Goal: Transaction & Acquisition: Purchase product/service

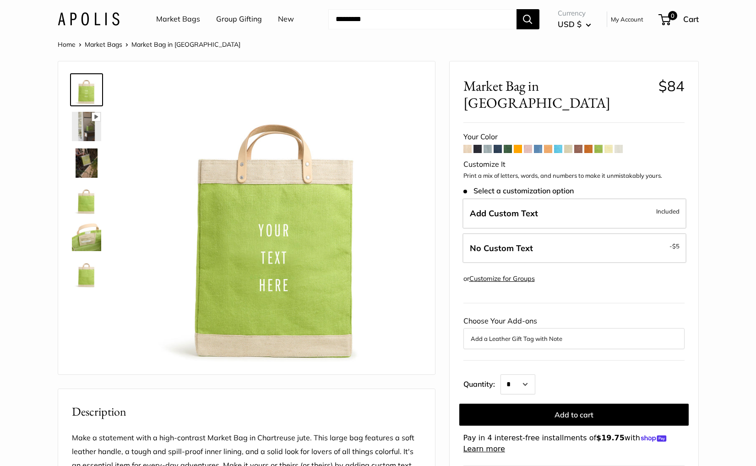
click at [178, 17] on link "Market Bags" at bounding box center [178, 19] width 44 height 14
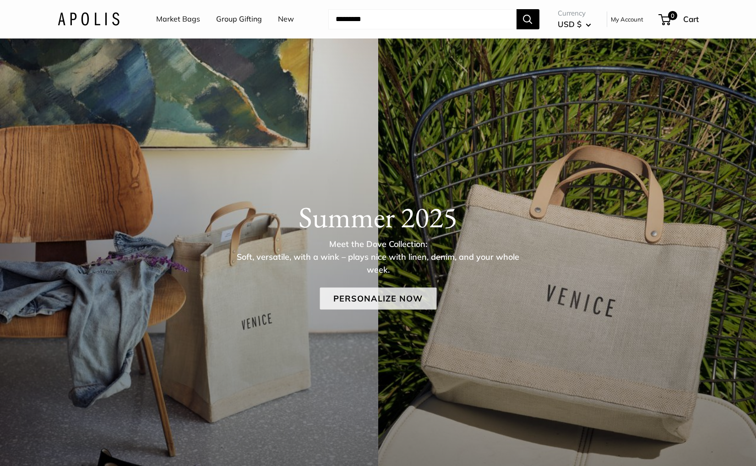
click at [365, 298] on link "Personalize Now" at bounding box center [378, 299] width 117 height 22
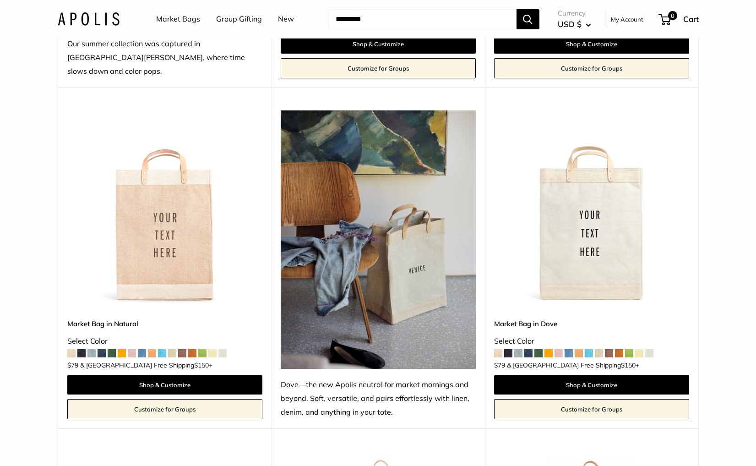
scroll to position [454, 0]
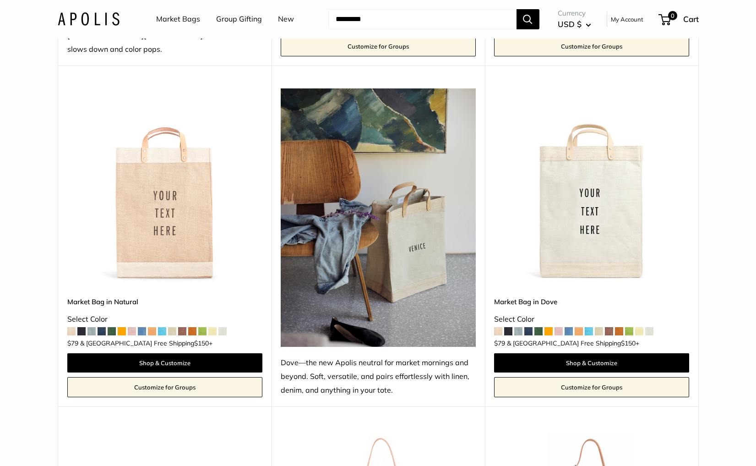
click img
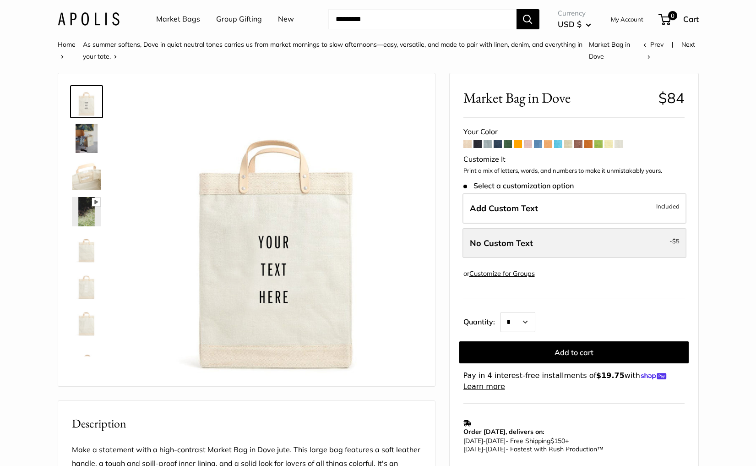
click at [560, 250] on label "No Custom Text - $5" at bounding box center [574, 243] width 224 height 30
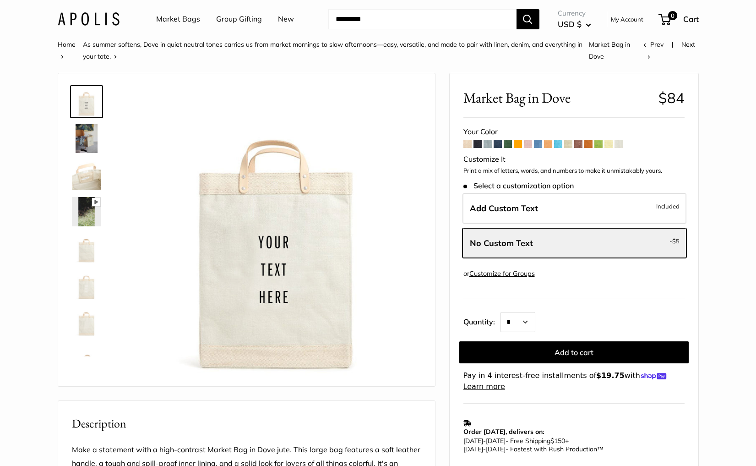
click at [619, 145] on span at bounding box center [618, 144] width 8 height 8
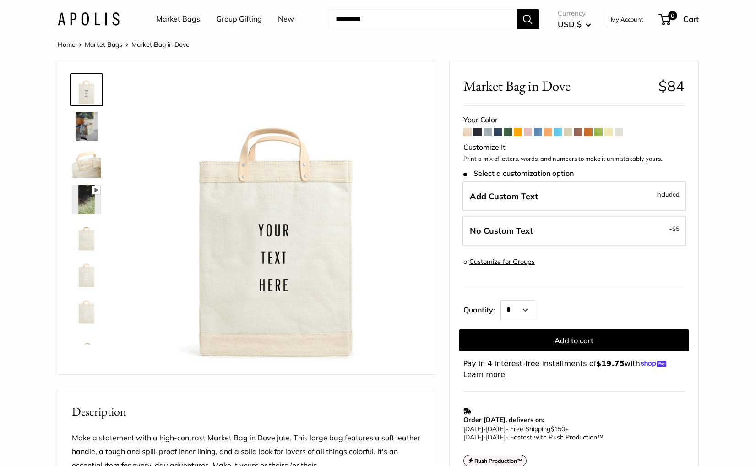
click at [609, 131] on span at bounding box center [608, 132] width 8 height 8
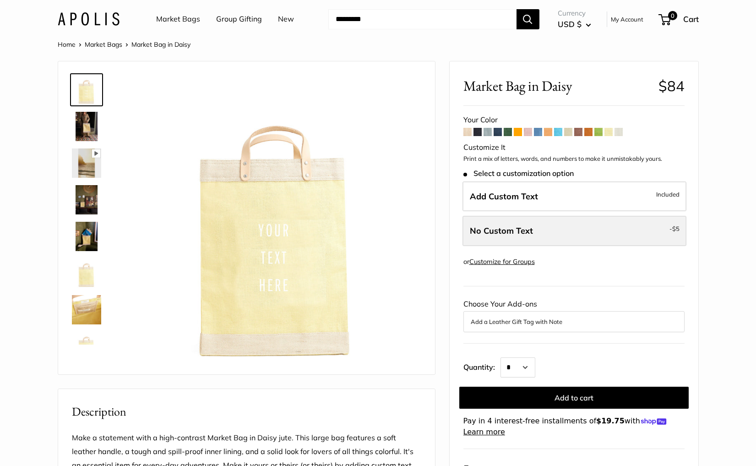
click at [574, 233] on label "No Custom Text - $5" at bounding box center [574, 231] width 224 height 30
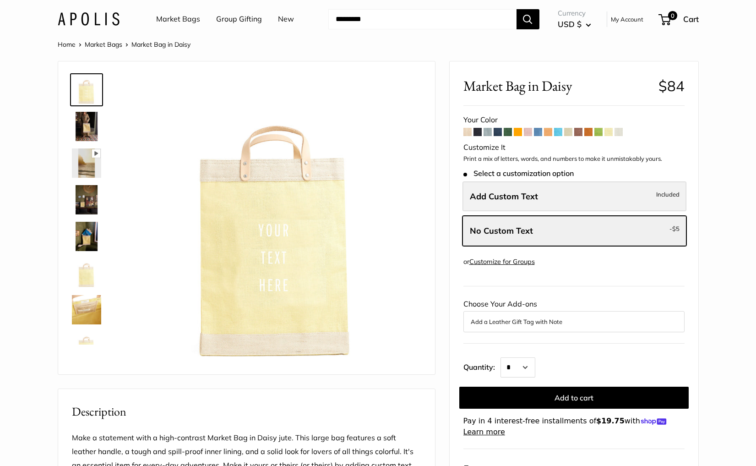
click at [544, 190] on label "Add Custom Text Included" at bounding box center [574, 196] width 224 height 30
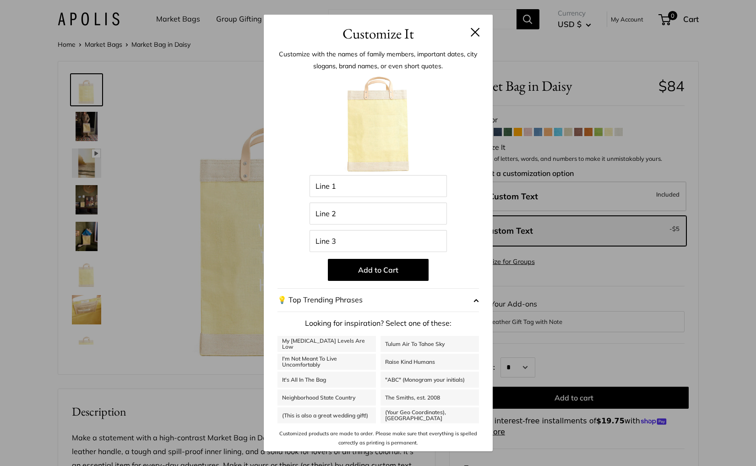
click at [470, 26] on h3 "Customize It" at bounding box center [377, 34] width 201 height 22
click at [472, 30] on button at bounding box center [475, 31] width 9 height 9
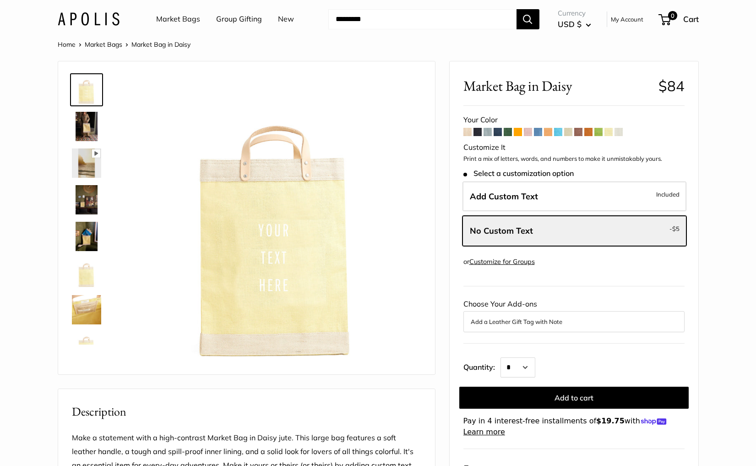
click at [180, 22] on link "Market Bags" at bounding box center [178, 19] width 44 height 14
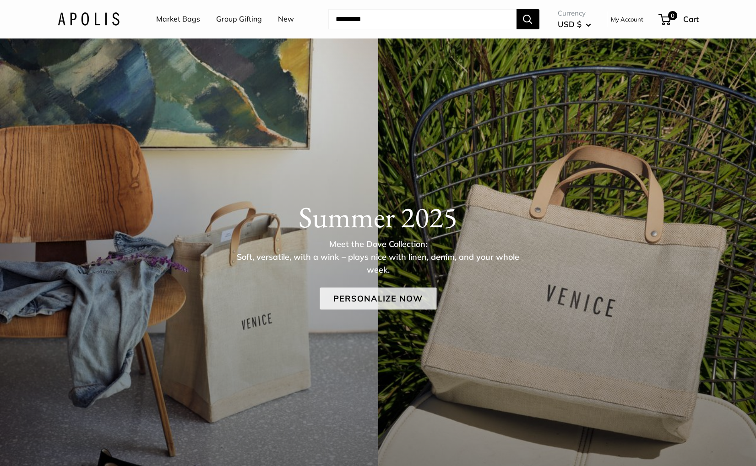
click at [415, 298] on link "Personalize Now" at bounding box center [378, 299] width 117 height 22
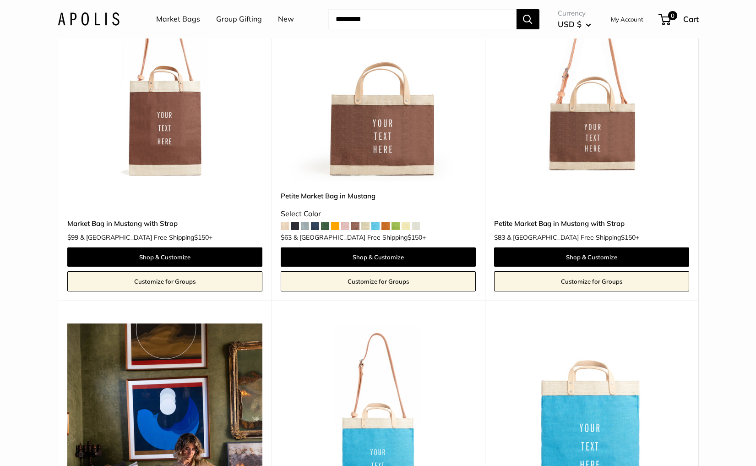
scroll to position [3271, 0]
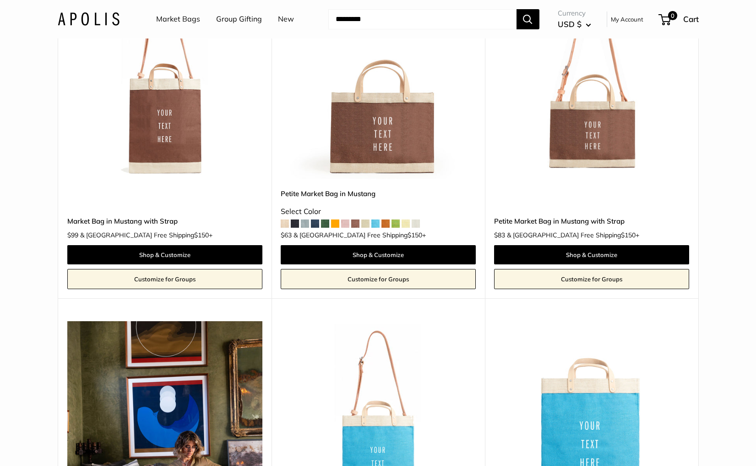
click at [0, 0] on img at bounding box center [0, 0] width 0 height 0
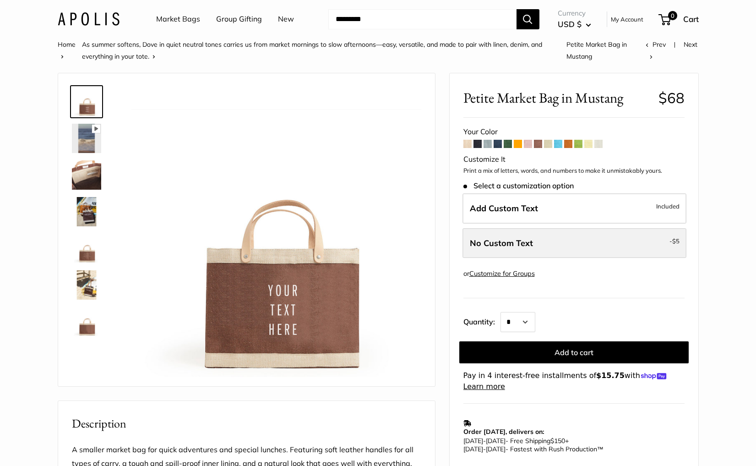
click at [565, 255] on label "No Custom Text - $5" at bounding box center [574, 243] width 224 height 30
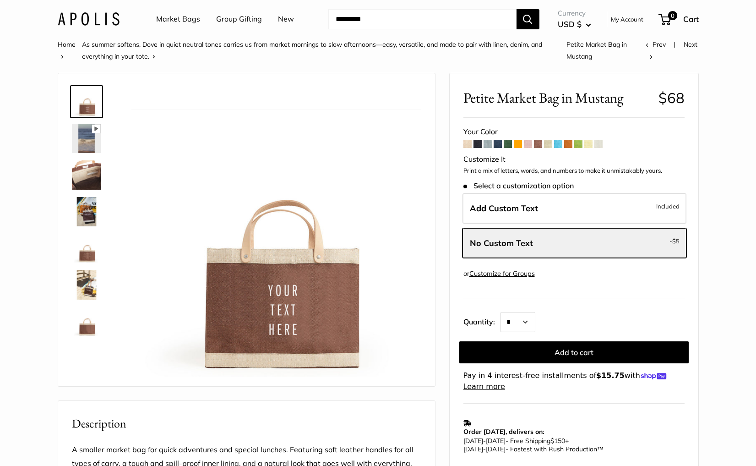
click at [528, 141] on span at bounding box center [528, 144] width 8 height 8
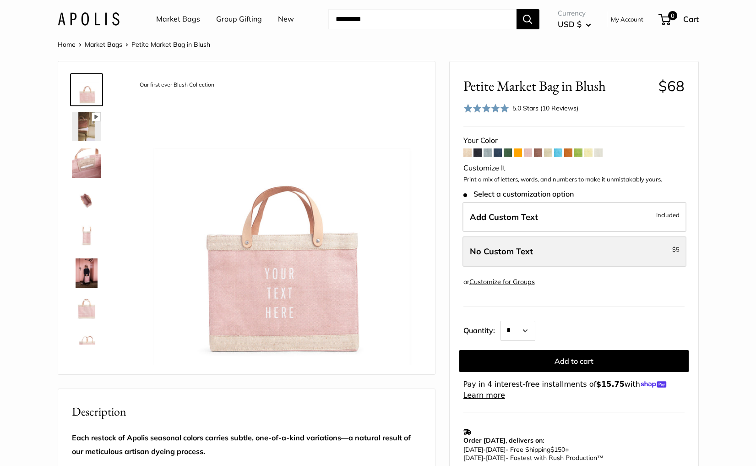
click at [514, 254] on span "No Custom Text" at bounding box center [501, 251] width 63 height 11
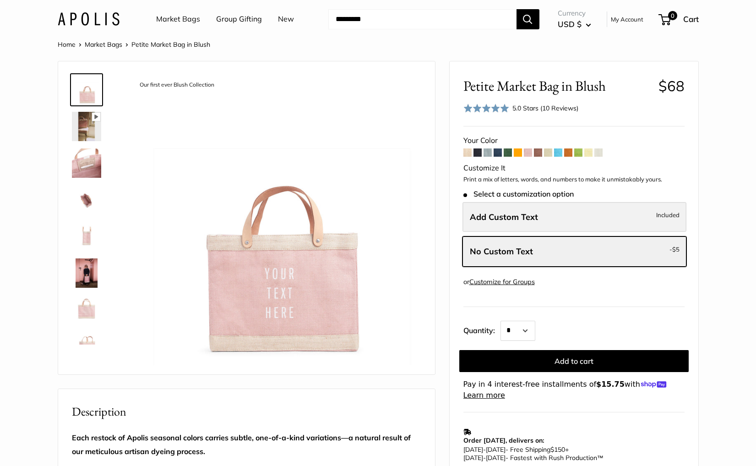
click at [521, 218] on span "Add Custom Text" at bounding box center [504, 217] width 68 height 11
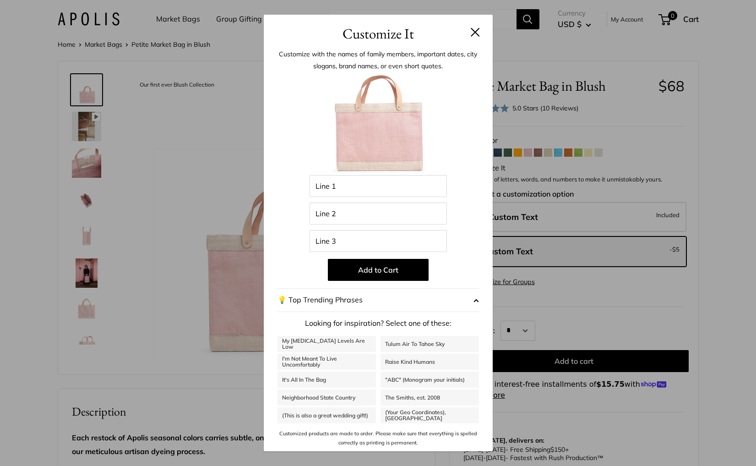
click at [472, 34] on button at bounding box center [475, 31] width 9 height 9
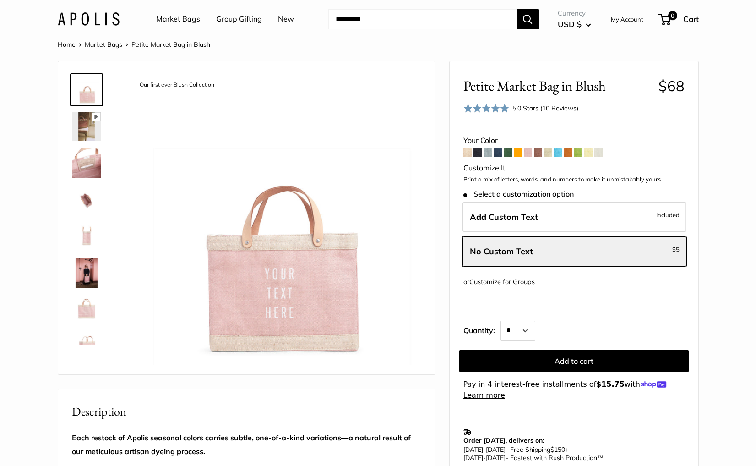
click at [179, 16] on link "Market Bags" at bounding box center [178, 19] width 44 height 14
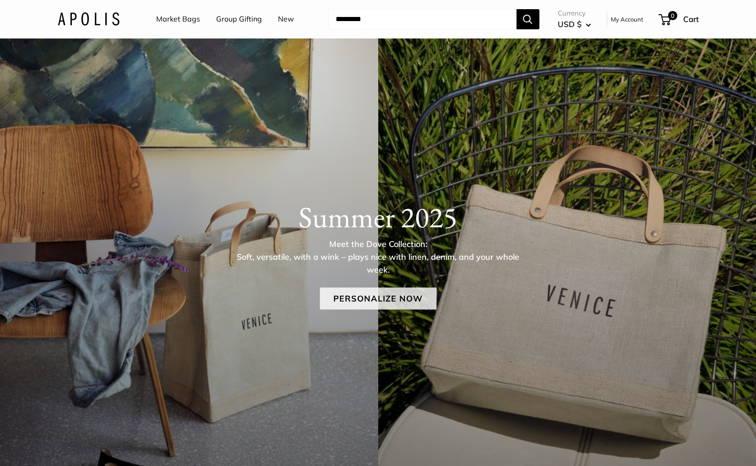
click at [408, 304] on link "Personalize Now" at bounding box center [378, 299] width 117 height 22
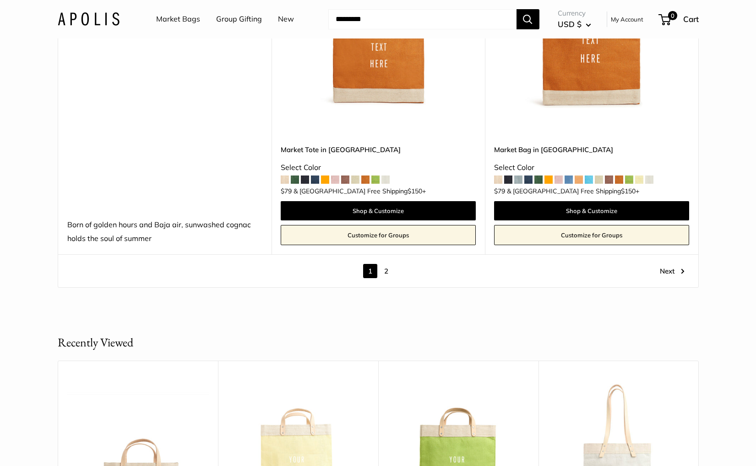
scroll to position [5332, 0]
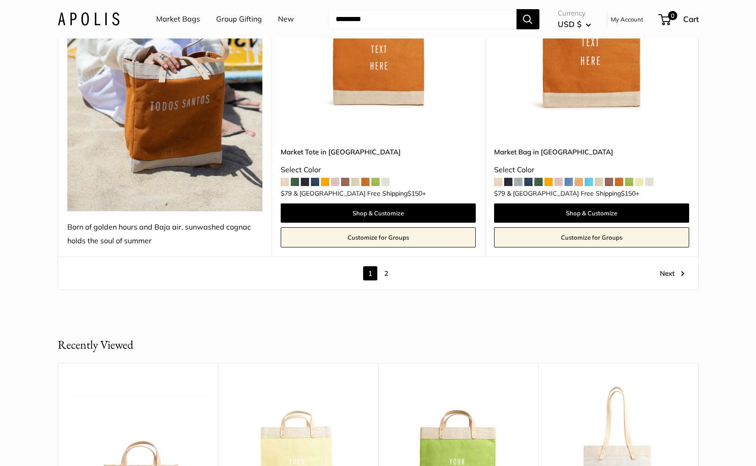
click at [386, 266] on link "2" at bounding box center [386, 273] width 14 height 14
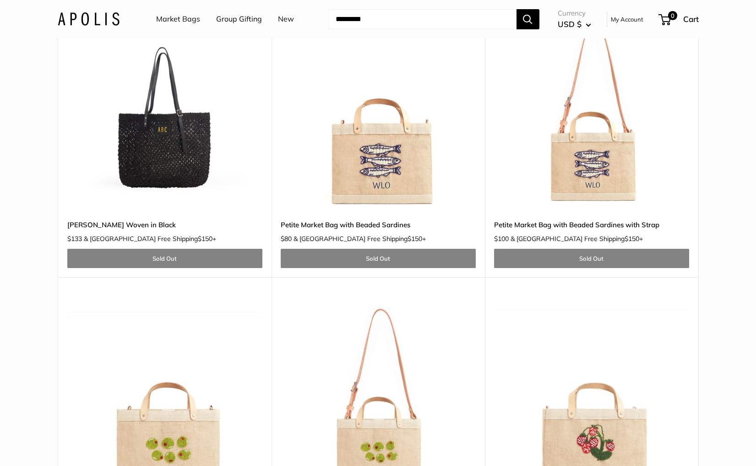
click at [0, 0] on img at bounding box center [0, 0] width 0 height 0
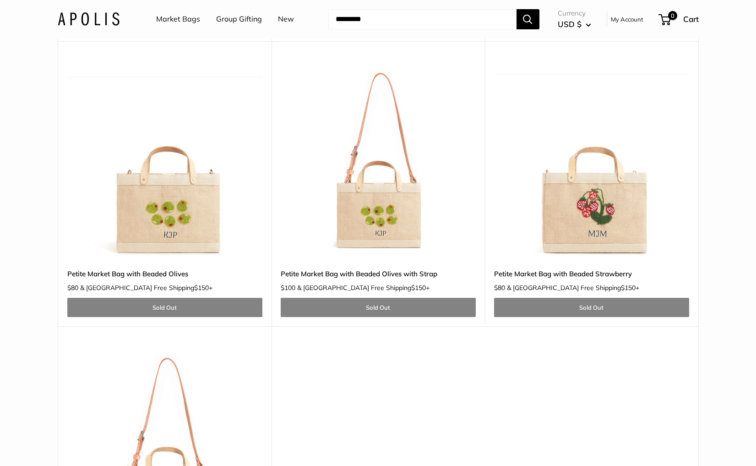
scroll to position [1822, 0]
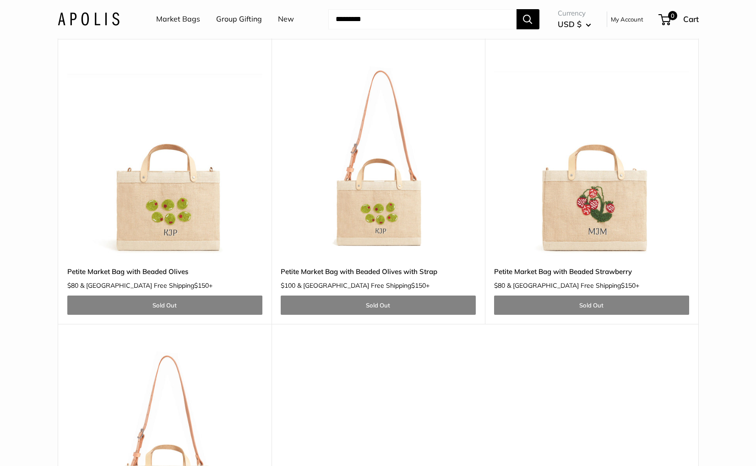
click at [0, 0] on img at bounding box center [0, 0] width 0 height 0
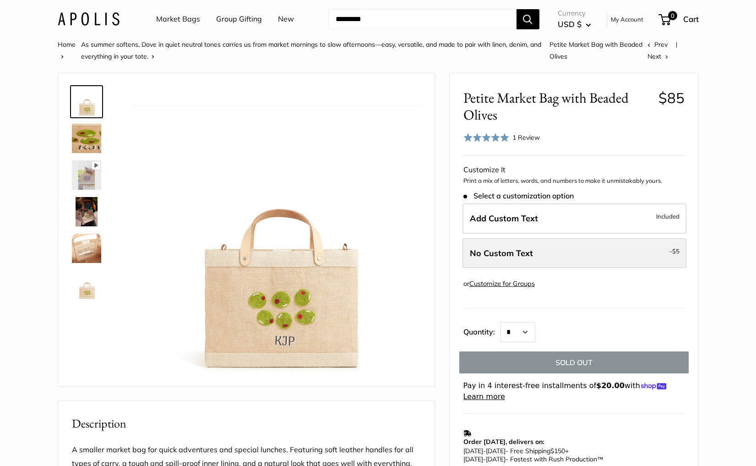
click at [519, 244] on label "No Custom Text - $5" at bounding box center [574, 253] width 224 height 30
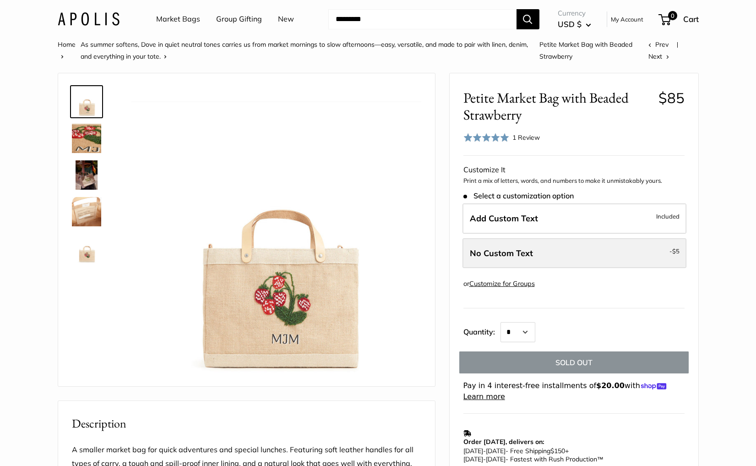
click at [559, 246] on label "No Custom Text - $5" at bounding box center [574, 253] width 224 height 30
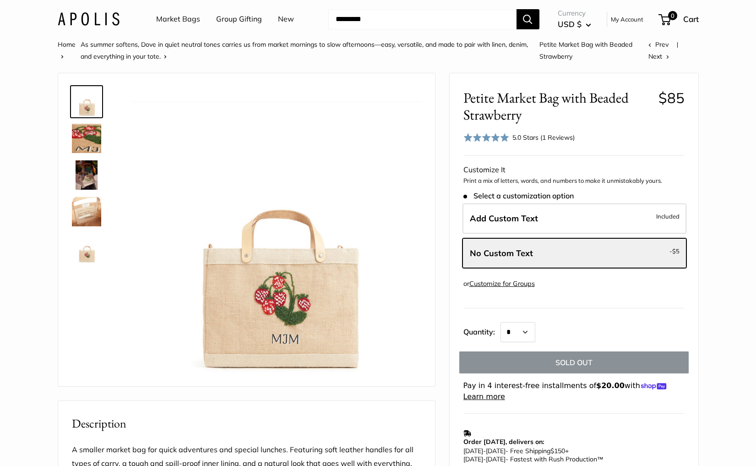
click at [161, 17] on link "Market Bags" at bounding box center [178, 19] width 44 height 14
